Goal: Find specific page/section: Find specific page/section

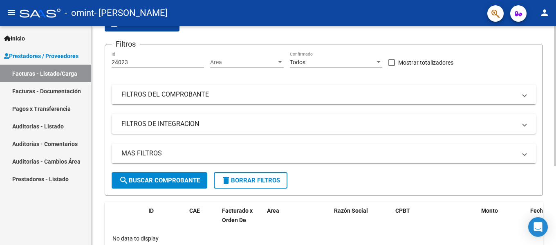
scroll to position [124, 0]
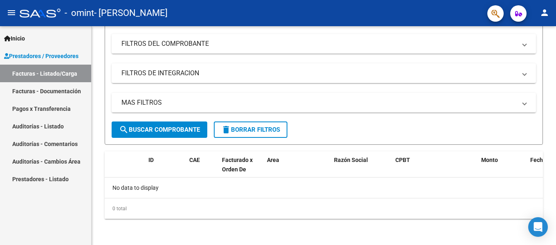
click at [38, 53] on span "Prestadores / Proveedores" at bounding box center [41, 55] width 74 height 9
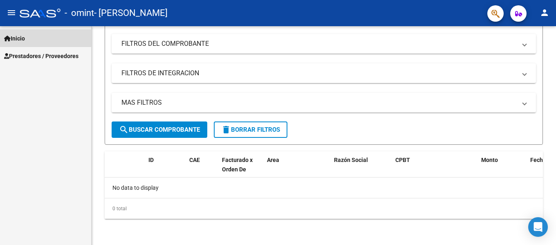
click at [14, 34] on span "Inicio" at bounding box center [14, 38] width 21 height 9
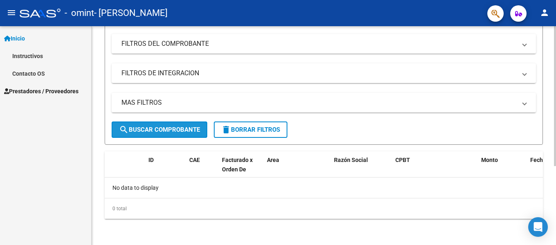
click at [184, 130] on span "search Buscar Comprobante" at bounding box center [159, 129] width 81 height 7
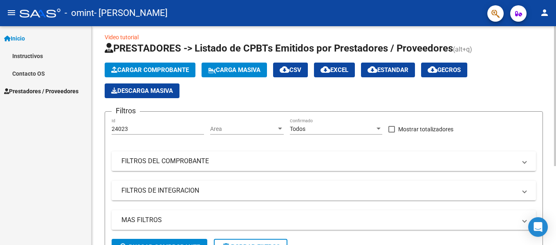
scroll to position [0, 0]
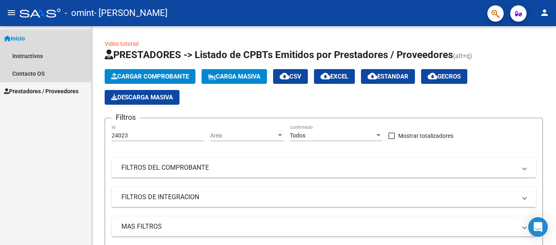
click at [20, 39] on span "Inicio" at bounding box center [14, 38] width 21 height 9
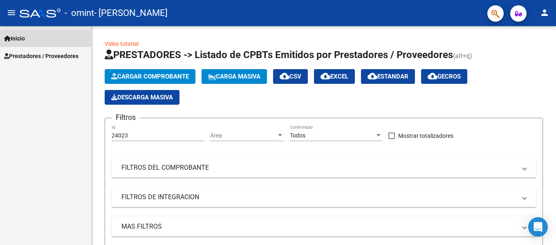
click at [21, 40] on span "Inicio" at bounding box center [14, 38] width 21 height 9
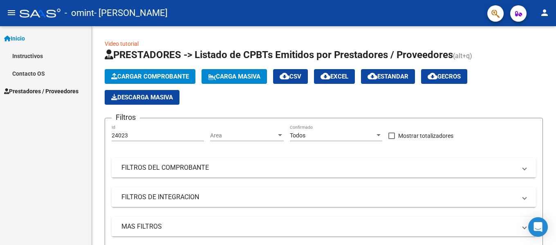
click at [38, 89] on span "Prestadores / Proveedores" at bounding box center [41, 91] width 74 height 9
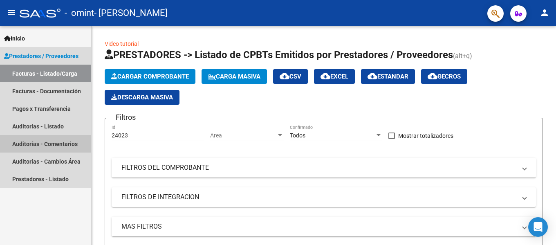
click at [52, 144] on link "Auditorías - Comentarios" at bounding box center [45, 144] width 91 height 18
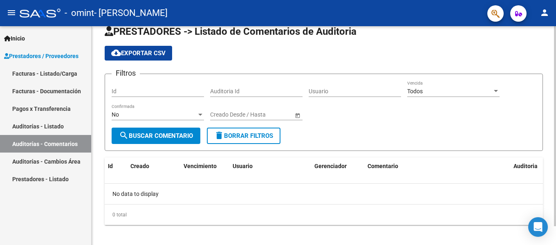
scroll to position [20, 0]
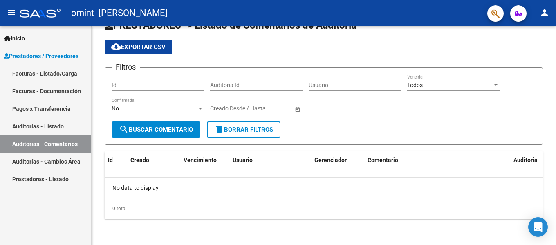
click at [44, 129] on link "Auditorías - Listado" at bounding box center [45, 126] width 91 height 18
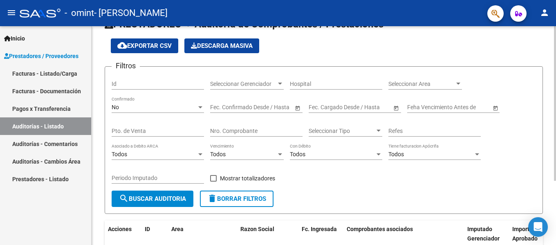
scroll to position [91, 0]
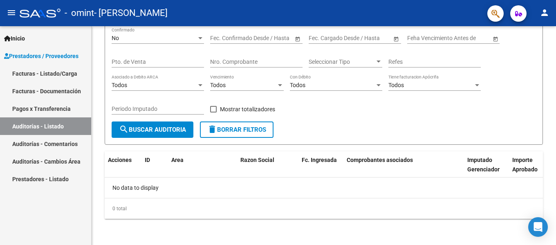
click at [54, 159] on link "Auditorías - Cambios Área" at bounding box center [45, 161] width 91 height 18
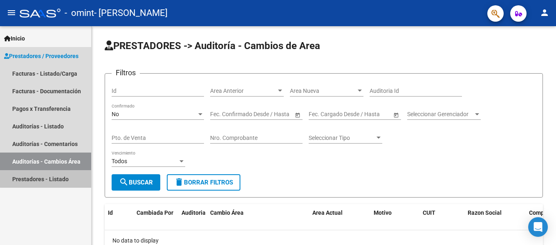
click at [56, 175] on link "Prestadores - Listado" at bounding box center [45, 179] width 91 height 18
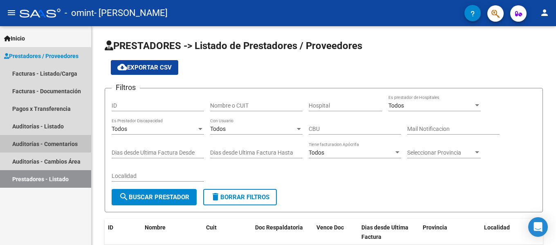
click at [42, 141] on link "Auditorías - Comentarios" at bounding box center [45, 144] width 91 height 18
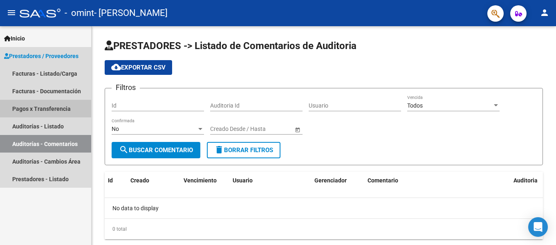
click at [36, 109] on link "Pagos x Transferencia" at bounding box center [45, 109] width 91 height 18
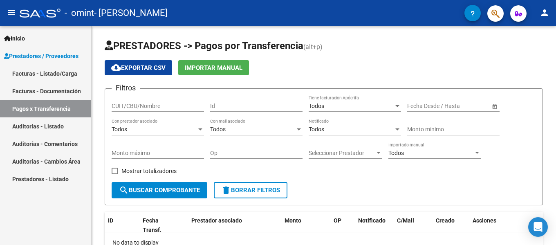
click at [43, 85] on link "Facturas - Documentación" at bounding box center [45, 91] width 91 height 18
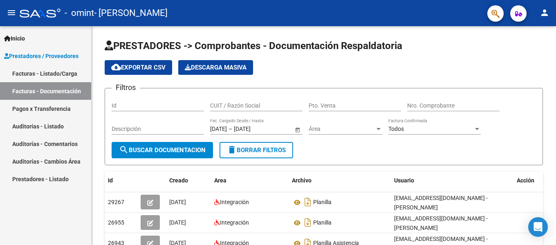
click at [41, 75] on link "Facturas - Listado/Carga" at bounding box center [45, 74] width 91 height 18
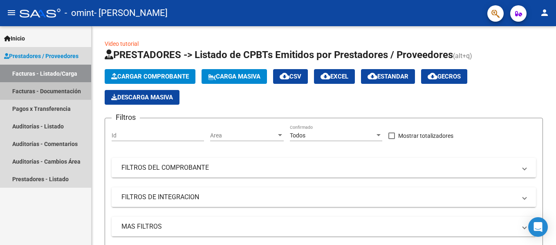
click at [41, 91] on link "Facturas - Documentación" at bounding box center [45, 91] width 91 height 18
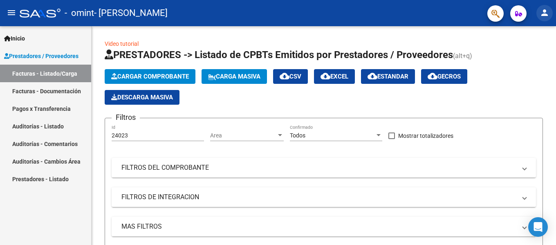
click at [550, 13] on button "person" at bounding box center [544, 13] width 16 height 16
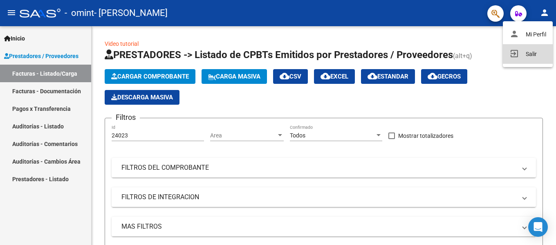
click at [531, 53] on button "exit_to_app Salir" at bounding box center [527, 54] width 50 height 20
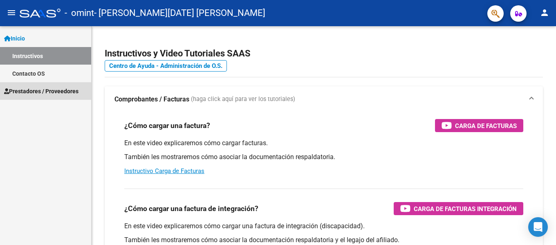
click at [59, 90] on span "Prestadores / Proveedores" at bounding box center [41, 91] width 74 height 9
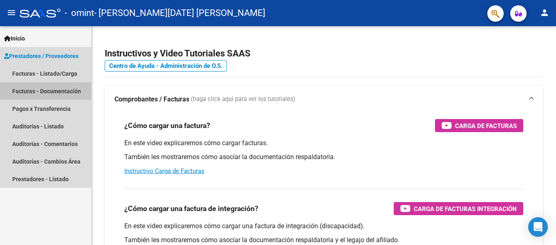
click at [59, 90] on link "Facturas - Documentación" at bounding box center [45, 91] width 91 height 18
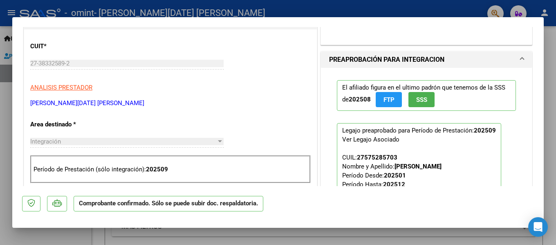
scroll to position [245, 0]
